Goal: Go to known website: Access a specific website the user already knows

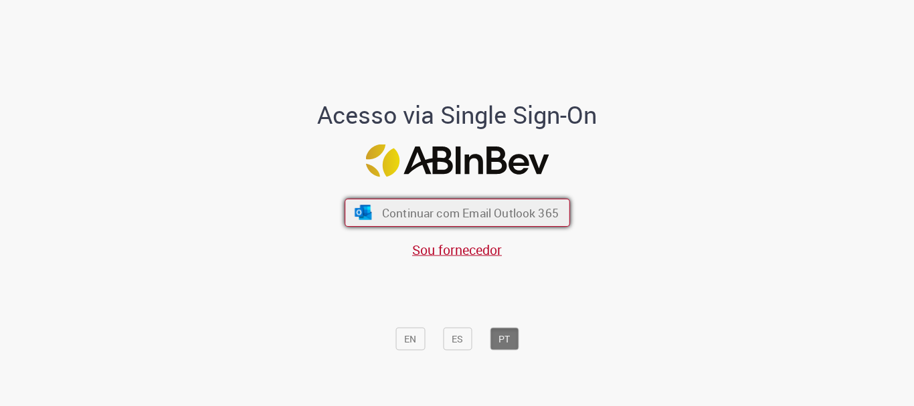
click at [517, 210] on span "Continuar com Email Outlook 365" at bounding box center [469, 212] width 177 height 15
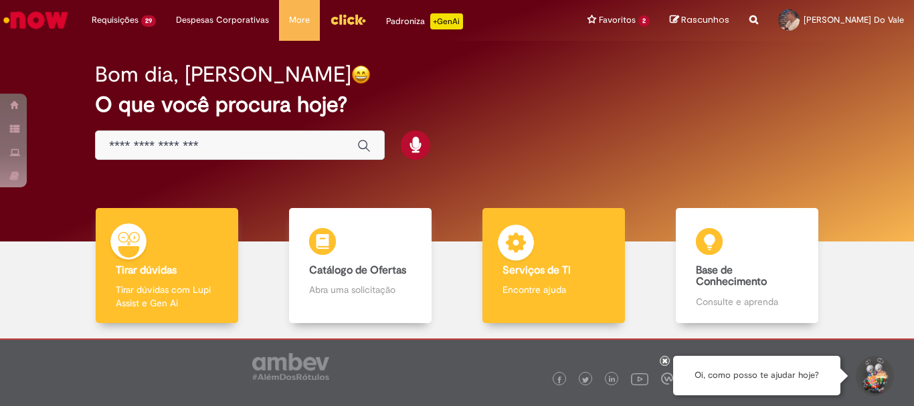
click at [511, 263] on img at bounding box center [516, 245] width 40 height 40
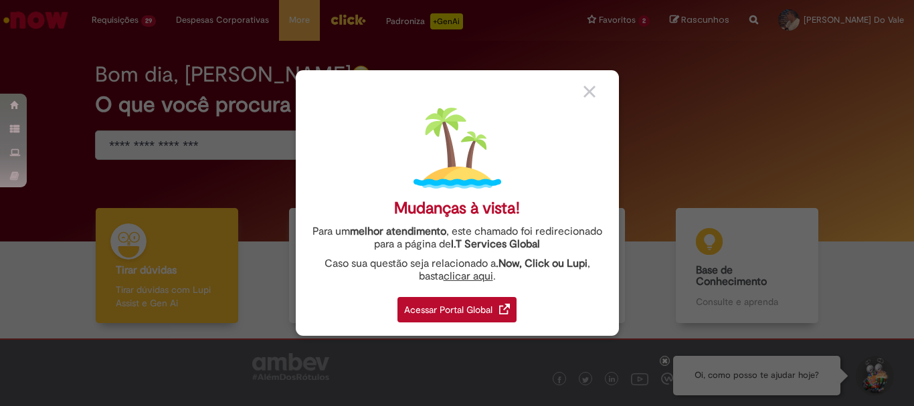
click at [458, 318] on div "Acessar Portal Global" at bounding box center [457, 309] width 119 height 25
